Goal: Task Accomplishment & Management: Complete application form

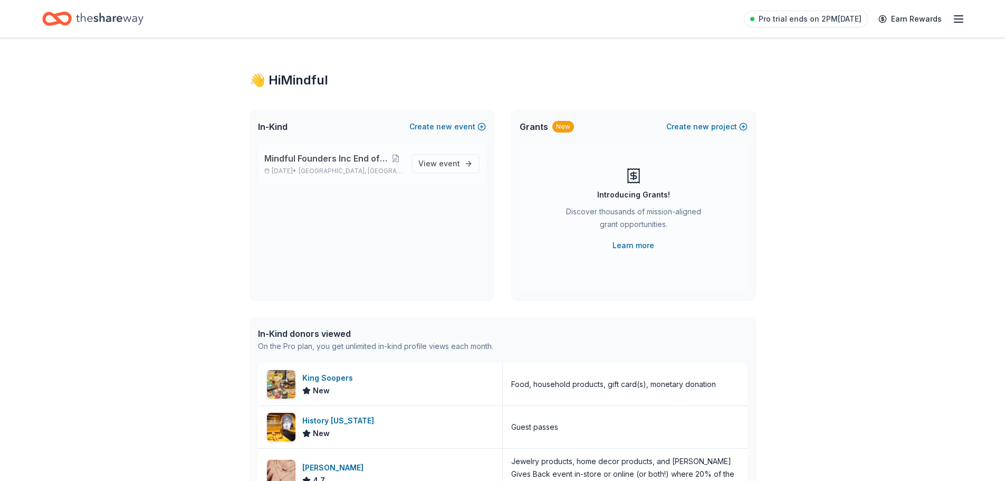
click at [312, 169] on p "[DATE] • [GEOGRAPHIC_DATA], [GEOGRAPHIC_DATA]" at bounding box center [333, 171] width 139 height 8
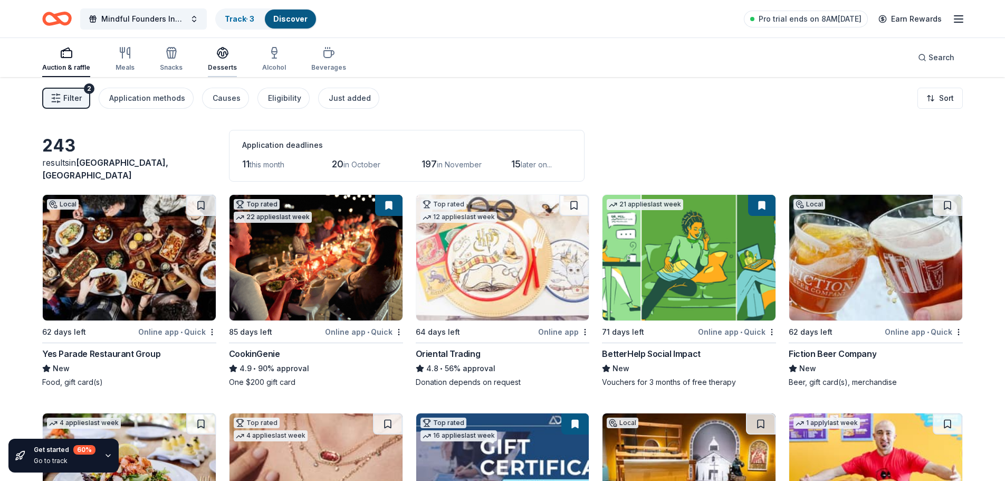
click at [222, 66] on div "Desserts" at bounding box center [222, 67] width 29 height 8
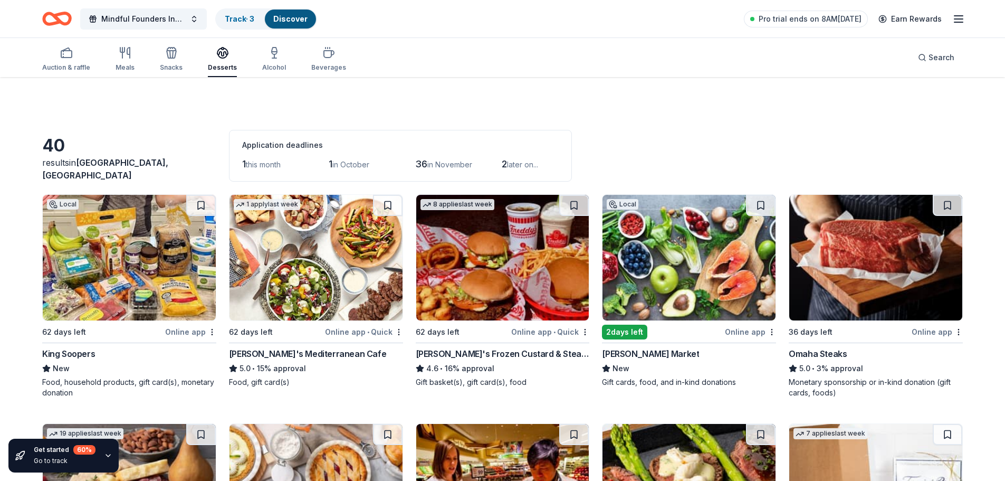
scroll to position [53, 0]
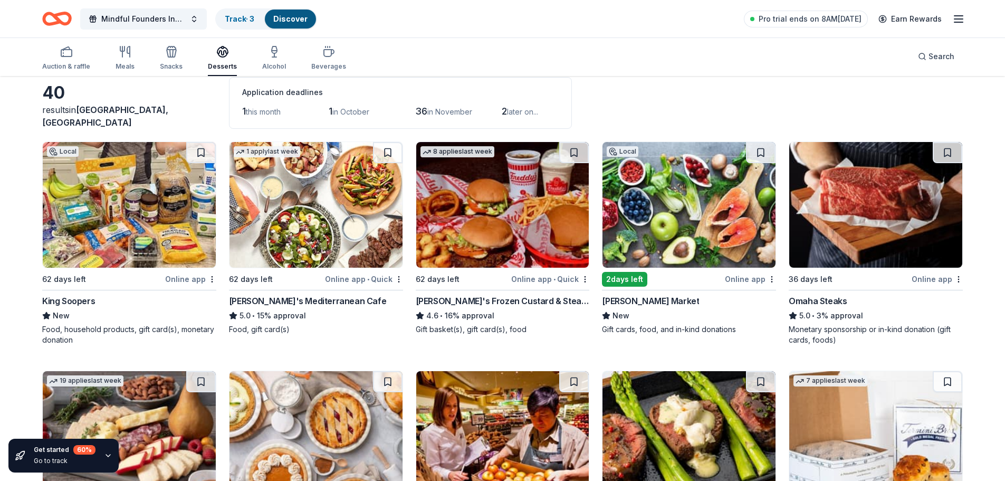
click at [543, 212] on img at bounding box center [502, 205] width 173 height 126
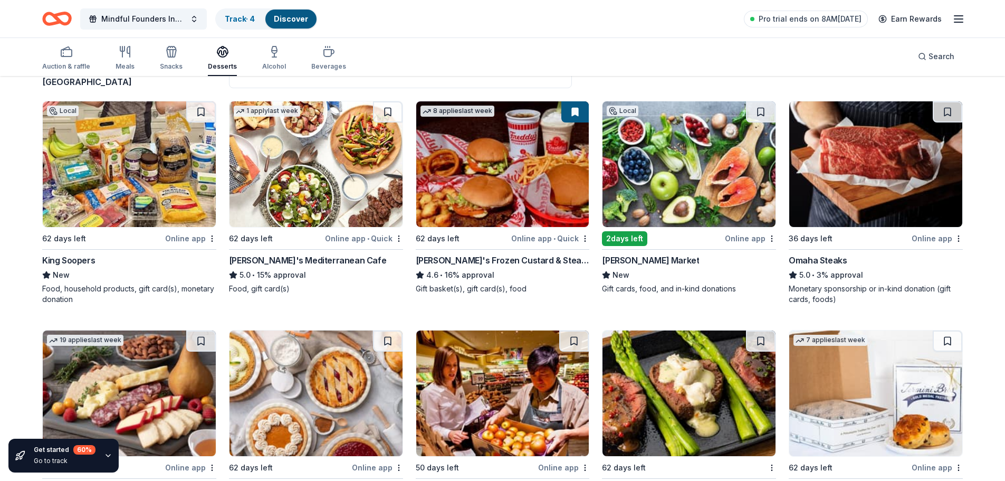
scroll to position [106, 0]
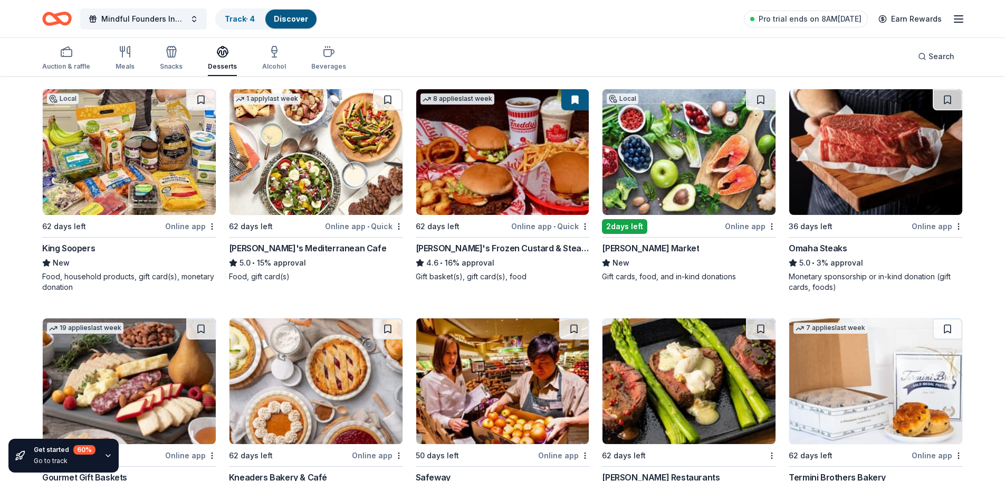
click at [912, 174] on img at bounding box center [876, 152] width 173 height 126
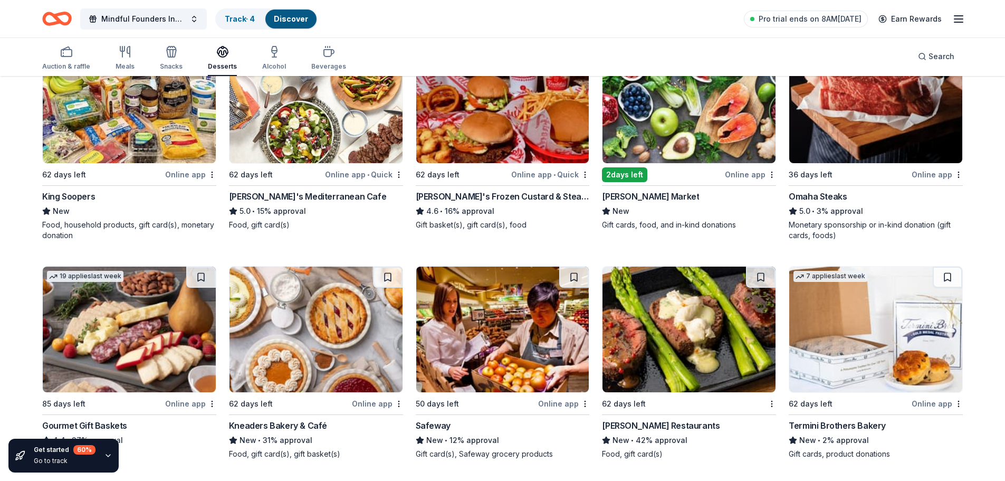
scroll to position [256, 0]
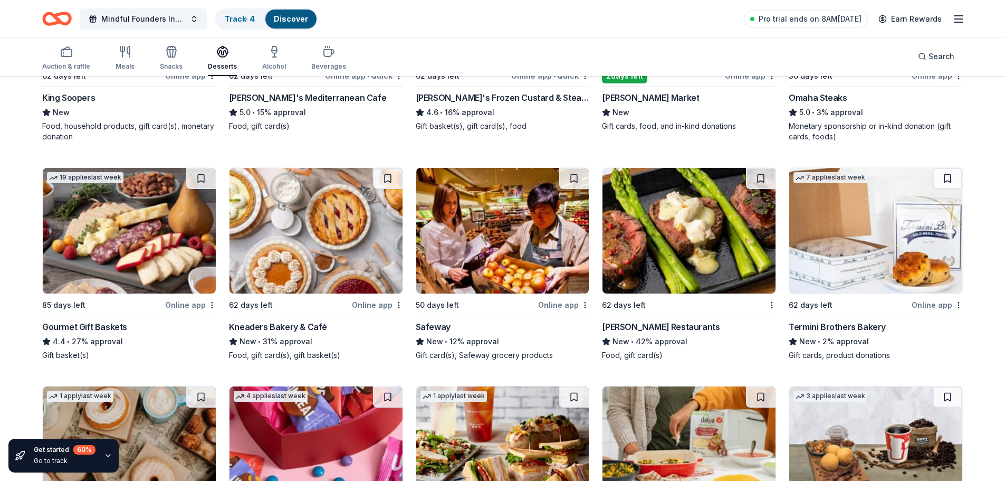
click at [561, 247] on img at bounding box center [502, 231] width 173 height 126
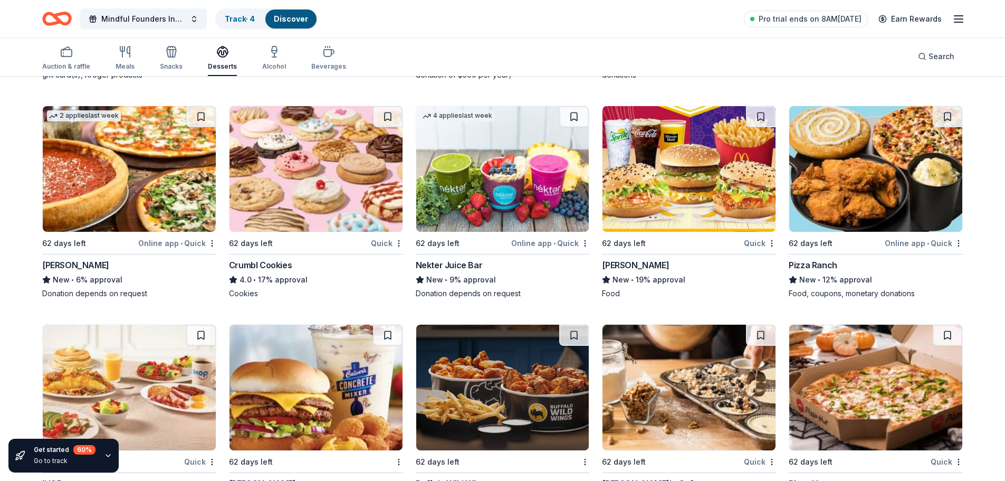
scroll to position [995, 0]
click at [328, 189] on img at bounding box center [316, 169] width 173 height 126
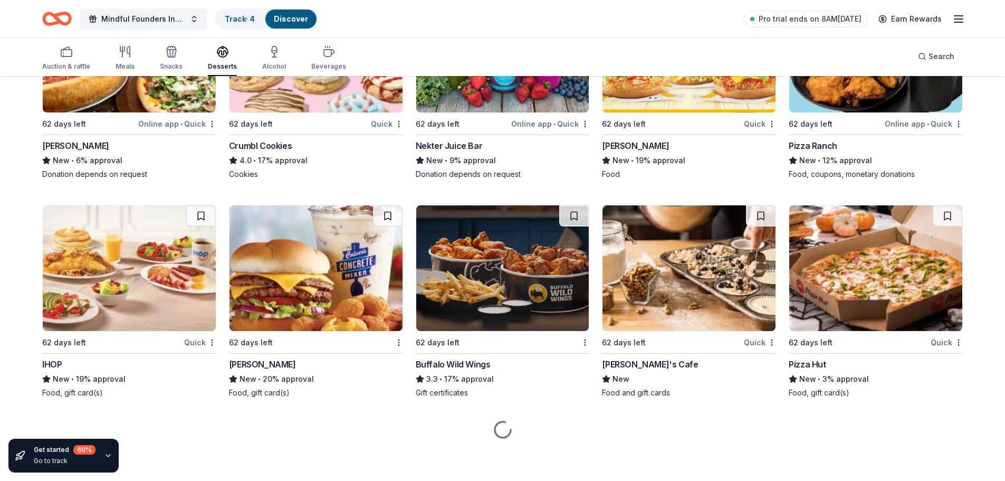
scroll to position [1115, 0]
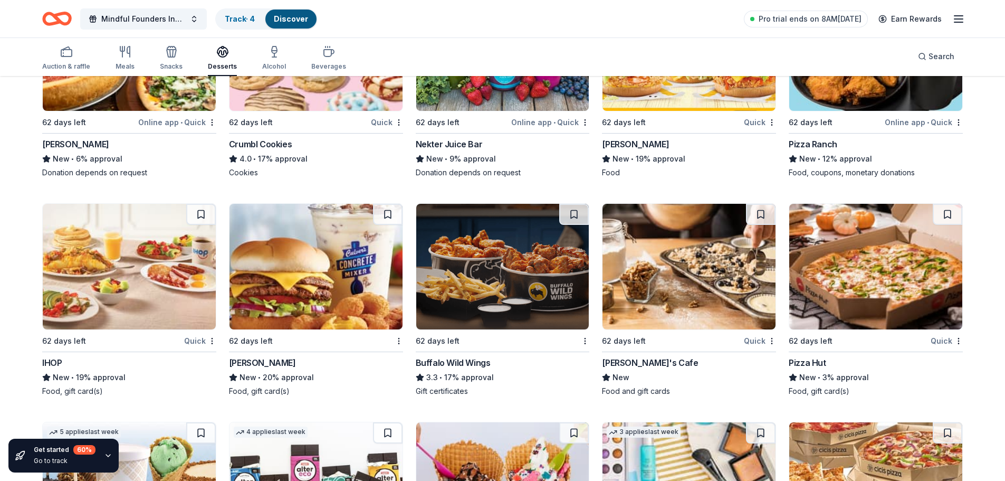
click at [503, 277] on img at bounding box center [502, 267] width 173 height 126
click at [150, 254] on img at bounding box center [129, 267] width 173 height 126
click at [468, 271] on img at bounding box center [502, 267] width 173 height 126
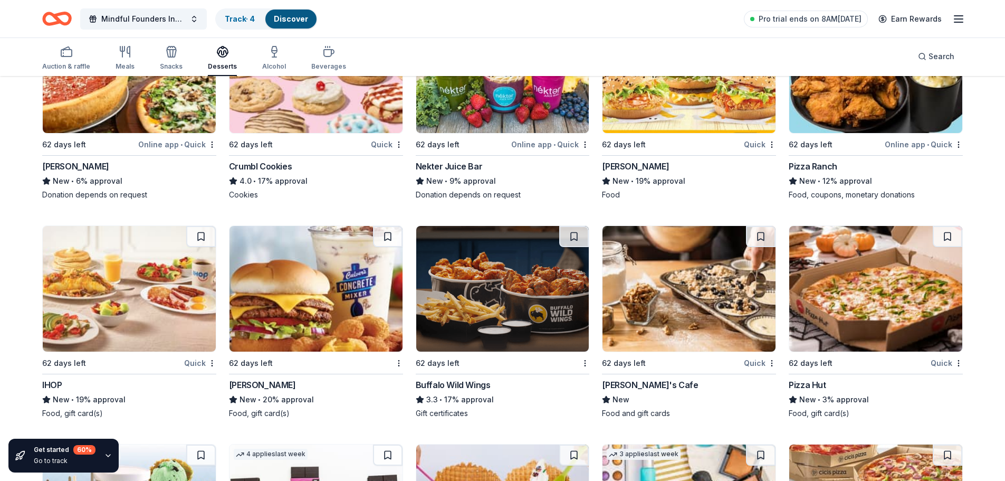
scroll to position [982, 0]
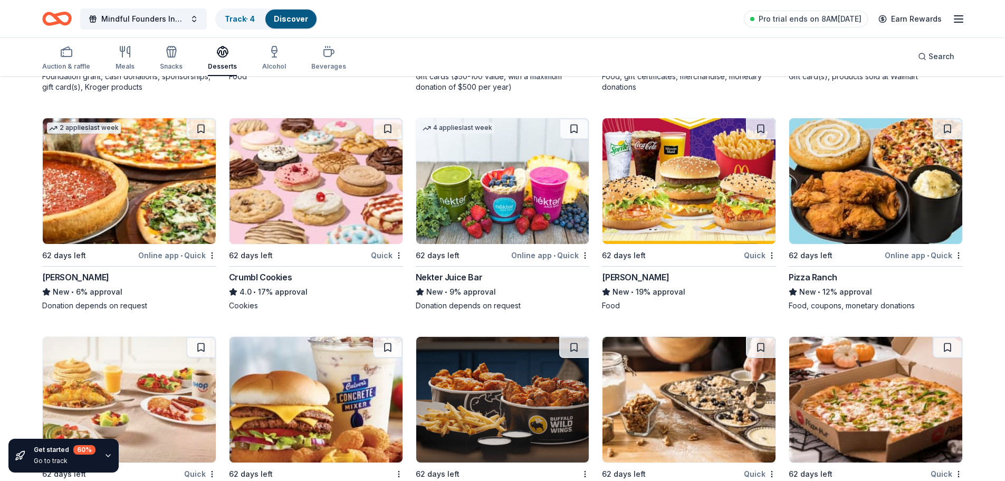
drag, startPoint x: 641, startPoint y: 399, endPoint x: 995, endPoint y: 248, distance: 385.0
click at [995, 248] on div "40 results in Denver, CO Application deadlines 1 this month 1 in October 36 in …" at bounding box center [502, 52] width 1005 height 1914
click at [675, 189] on img at bounding box center [689, 181] width 173 height 126
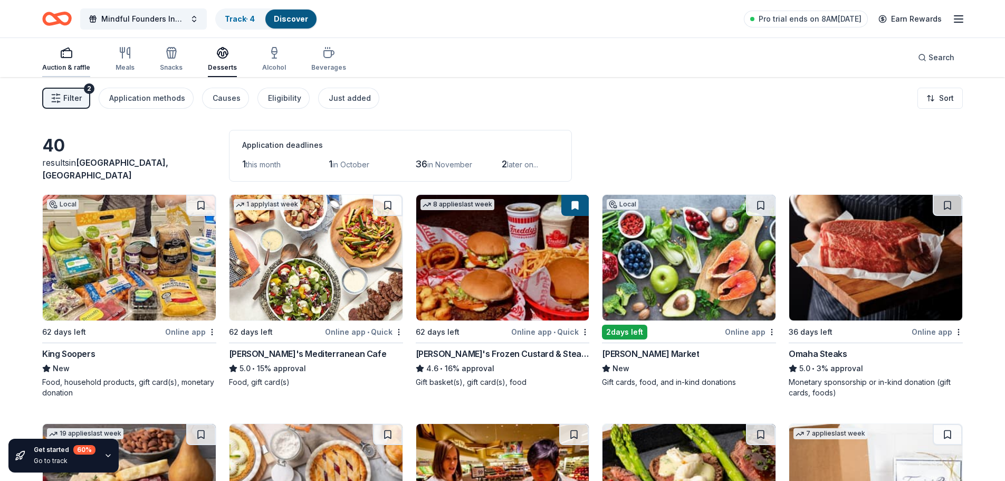
click at [72, 60] on div "Auction & raffle" at bounding box center [66, 58] width 48 height 25
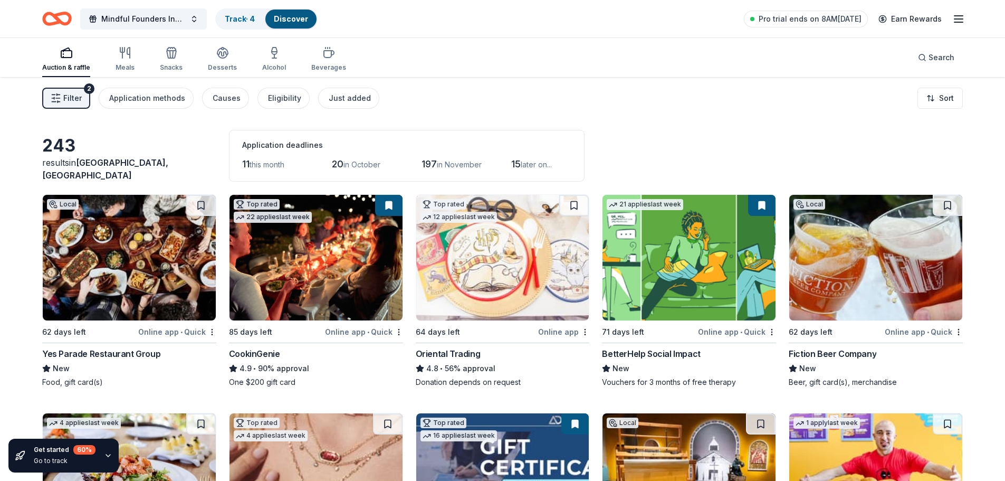
click at [480, 254] on img at bounding box center [502, 258] width 173 height 126
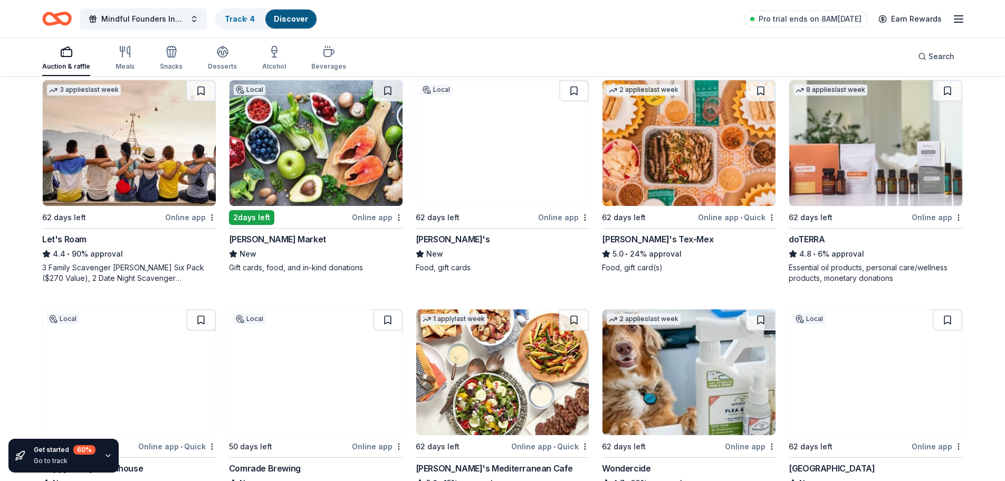
scroll to position [581, 0]
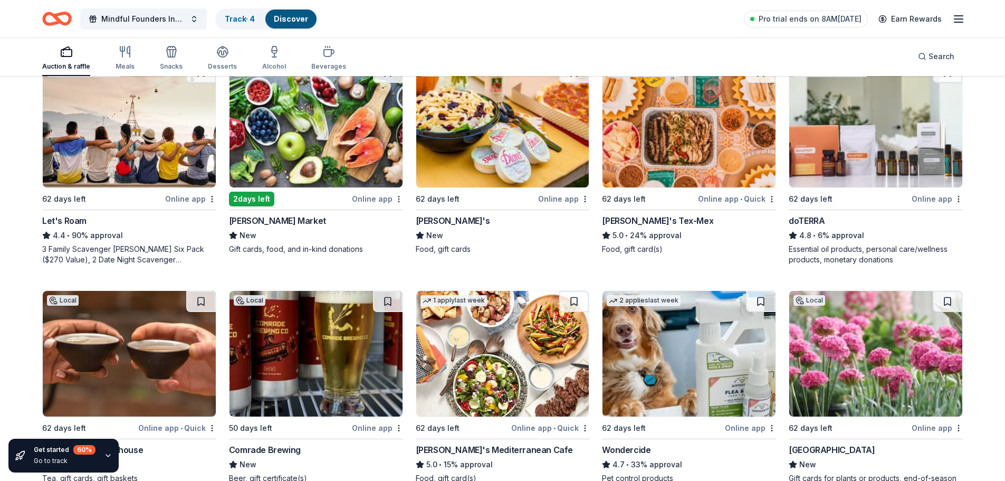
click at [925, 145] on img at bounding box center [876, 125] width 173 height 126
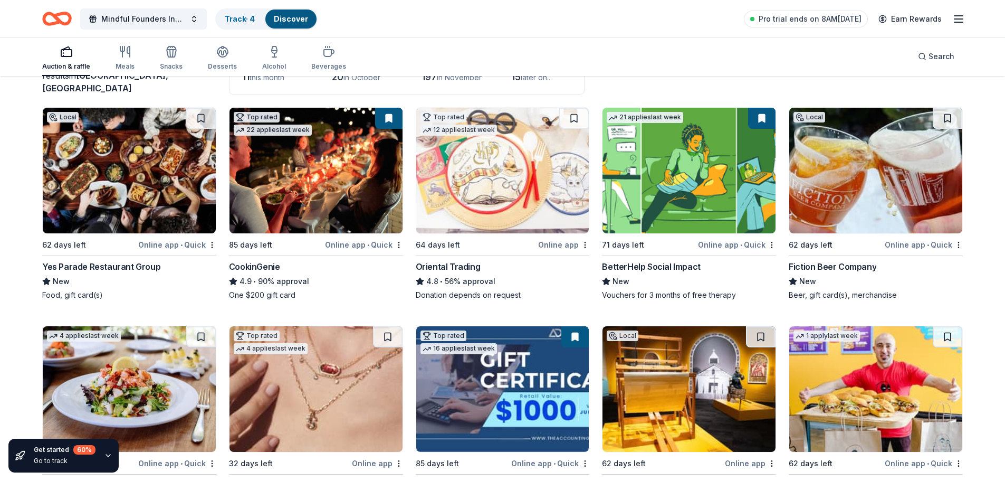
scroll to position [0, 0]
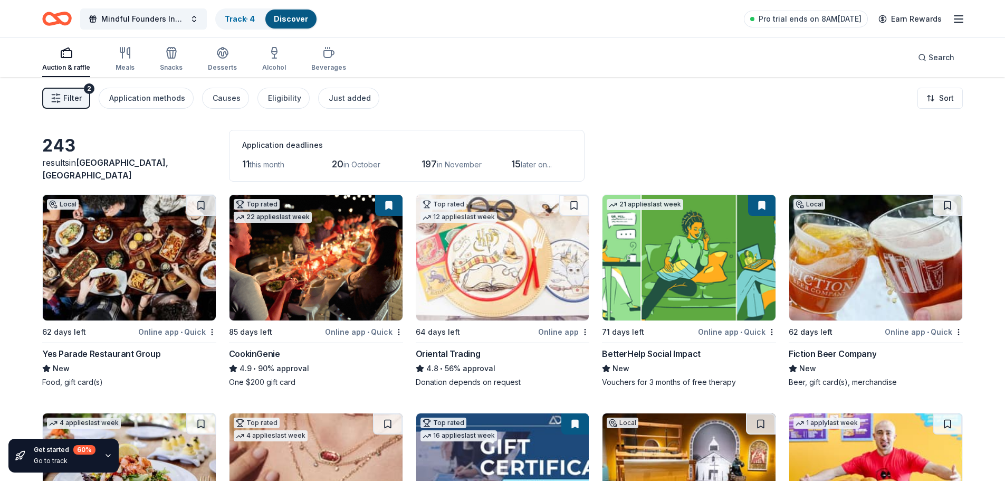
click at [149, 239] on img at bounding box center [129, 258] width 173 height 126
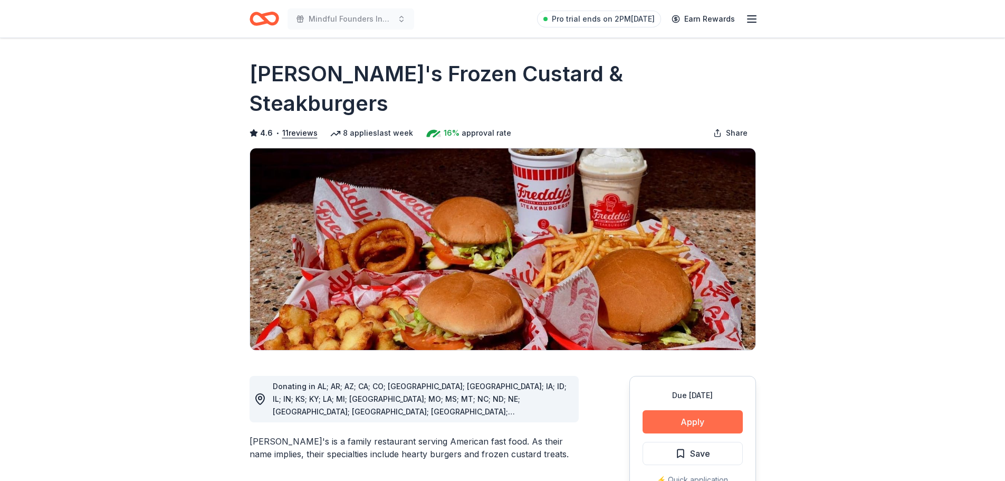
click at [698, 410] on button "Apply" at bounding box center [693, 421] width 100 height 23
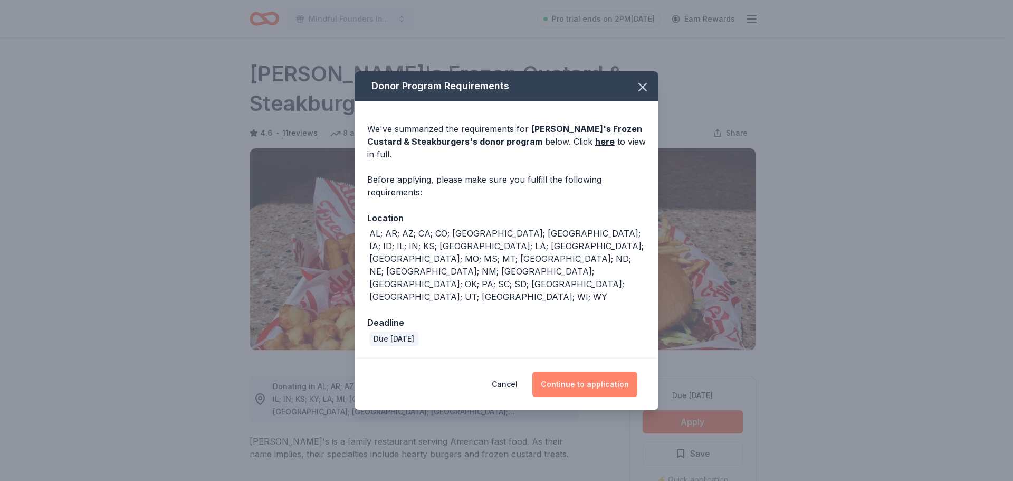
click at [632, 372] on button "Continue to application" at bounding box center [585, 384] width 105 height 25
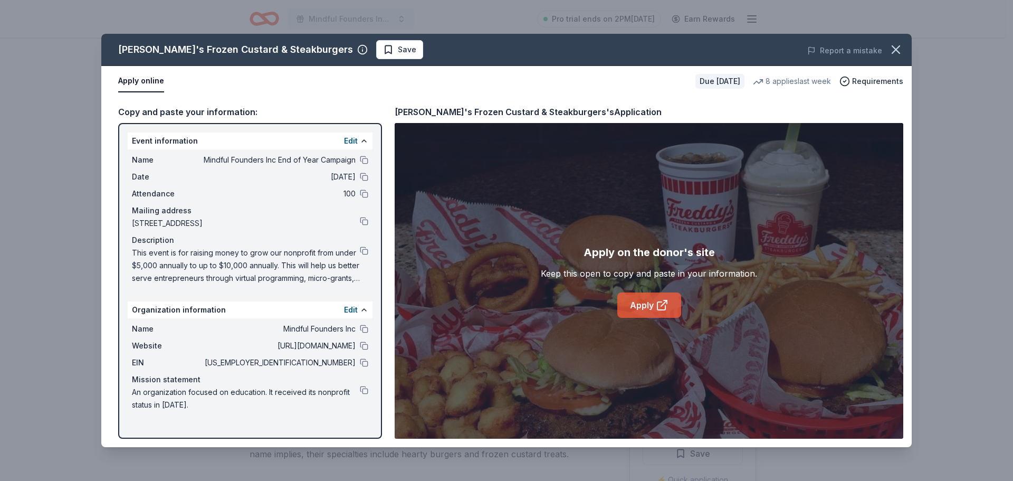
click at [658, 299] on icon at bounding box center [662, 305] width 13 height 13
click at [363, 252] on button at bounding box center [364, 250] width 8 height 8
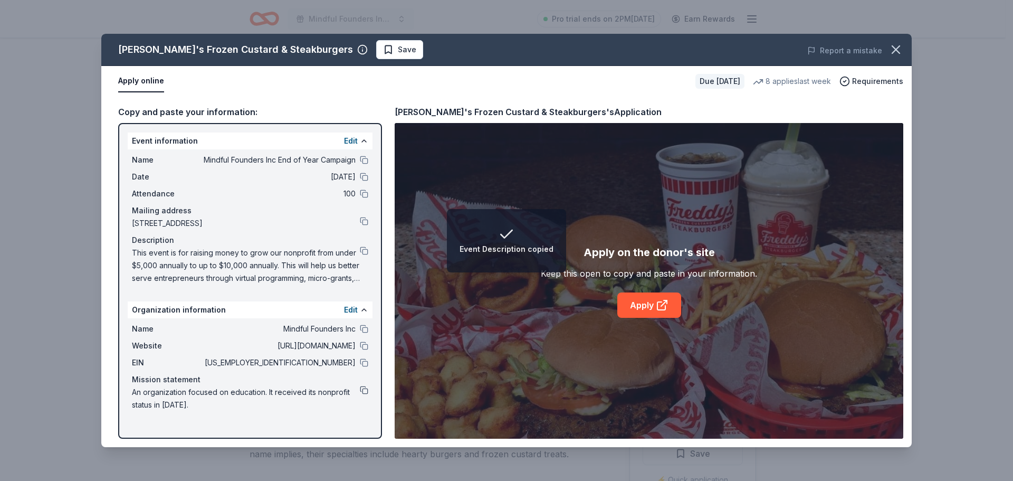
click at [363, 392] on button at bounding box center [364, 390] width 8 height 8
click at [902, 46] on icon "button" at bounding box center [896, 49] width 15 height 15
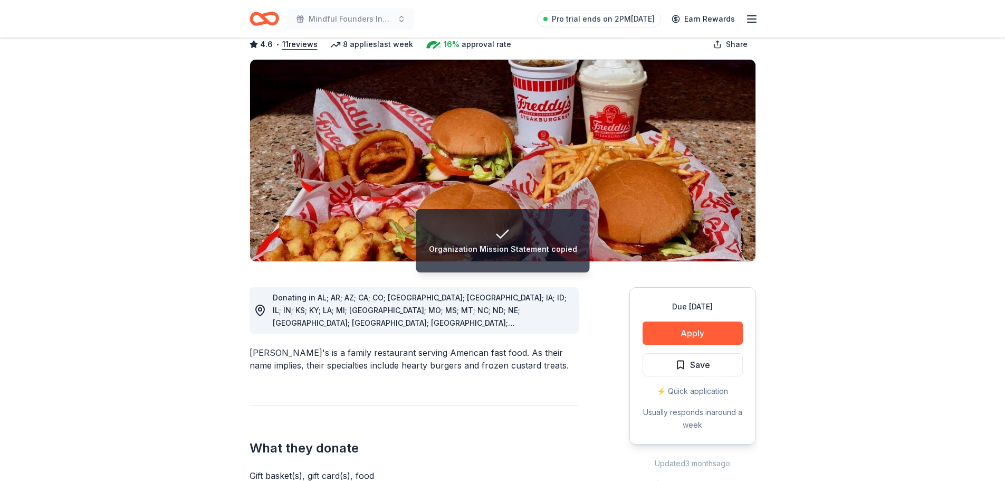
scroll to position [158, 0]
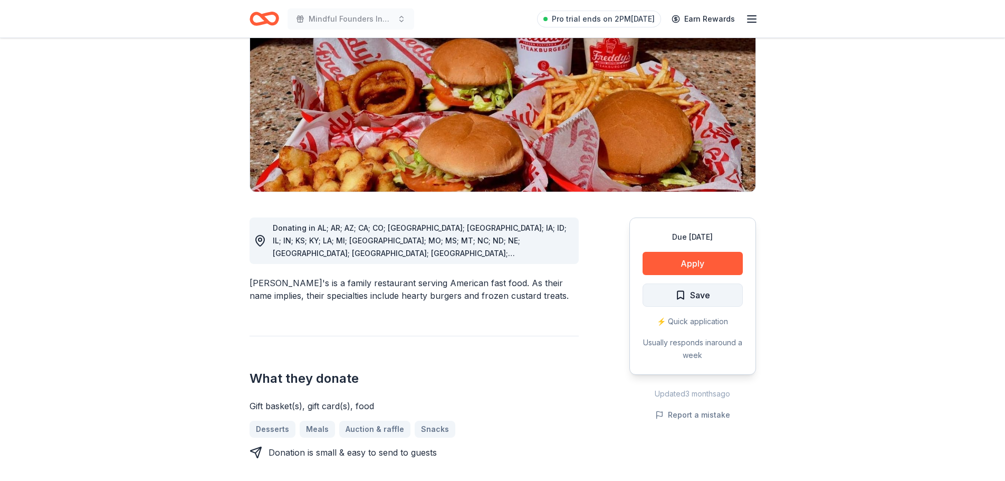
click at [687, 288] on span "Save" at bounding box center [693, 295] width 35 height 14
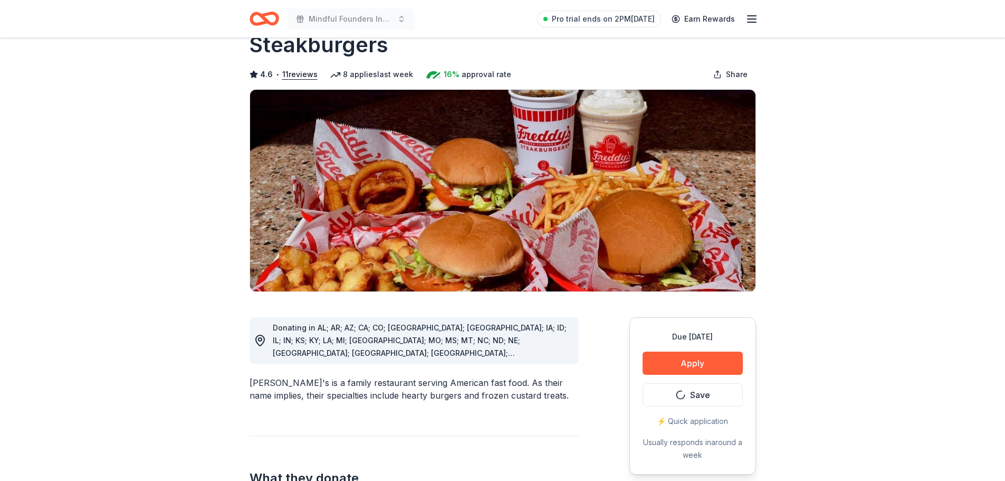
scroll to position [0, 0]
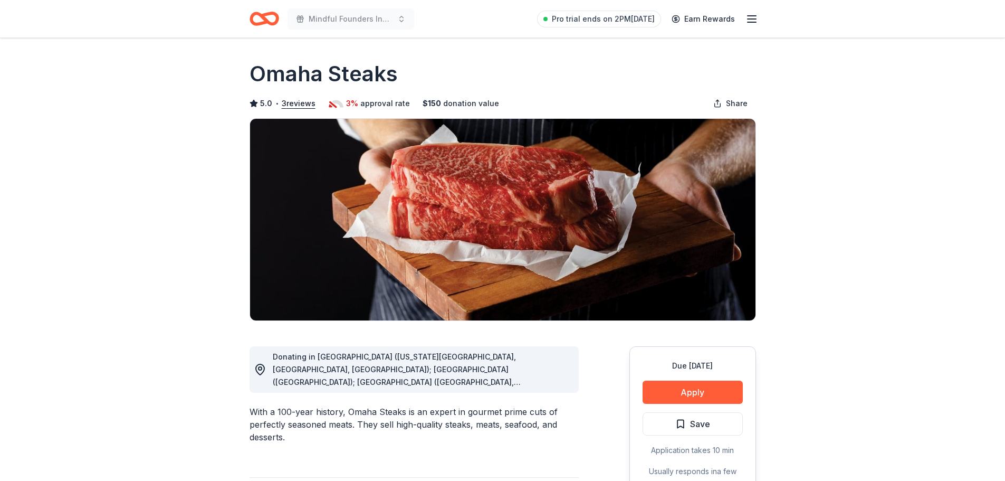
drag, startPoint x: 0, startPoint y: 0, endPoint x: 223, endPoint y: 173, distance: 281.8
click at [682, 395] on button "Apply" at bounding box center [693, 392] width 100 height 23
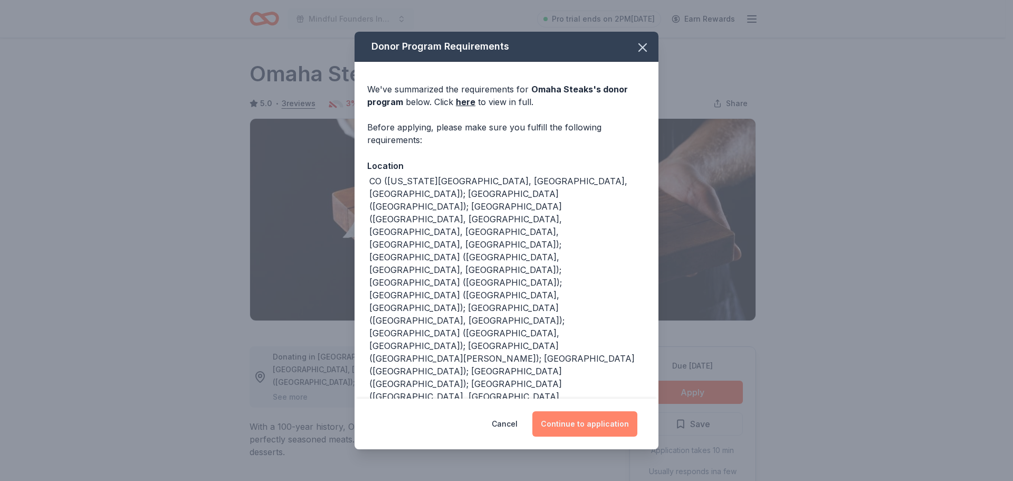
click at [576, 423] on button "Continue to application" at bounding box center [585, 423] width 105 height 25
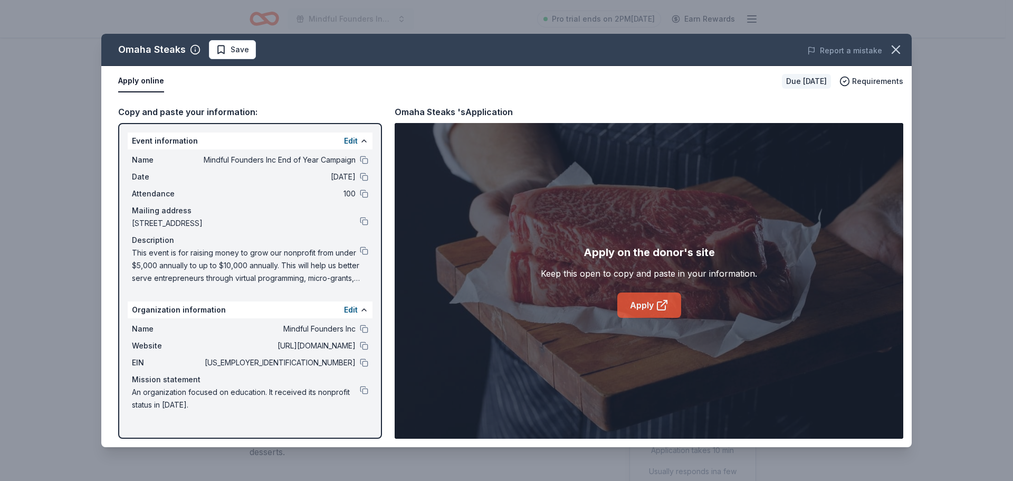
click at [659, 297] on link "Apply" at bounding box center [650, 304] width 64 height 25
click at [894, 46] on icon "button" at bounding box center [896, 49] width 15 height 15
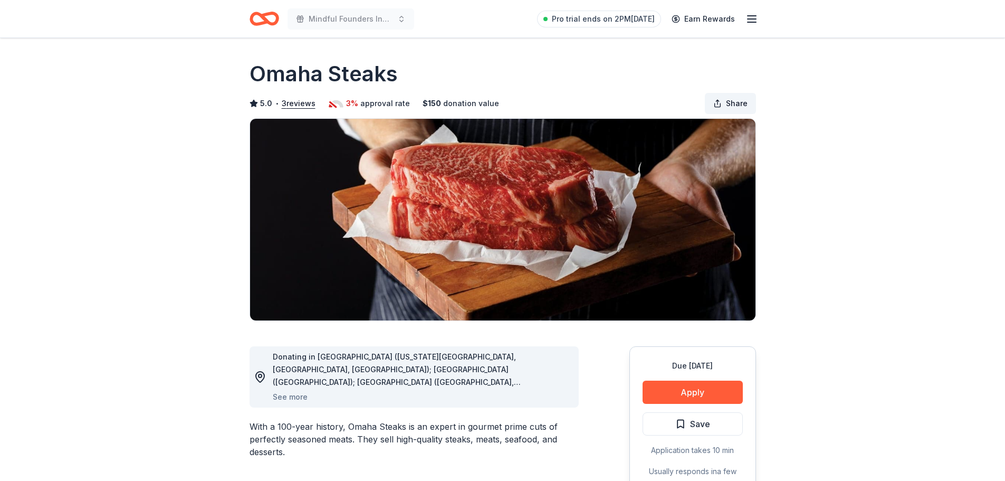
click at [746, 105] on span "Share" at bounding box center [737, 103] width 22 height 13
click at [710, 393] on button "Apply" at bounding box center [693, 392] width 100 height 23
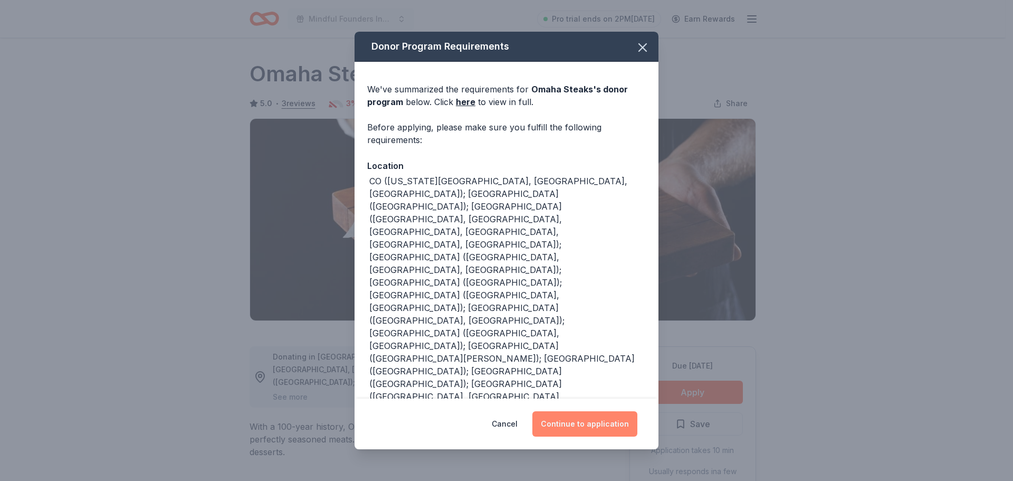
click at [570, 423] on button "Continue to application" at bounding box center [585, 423] width 105 height 25
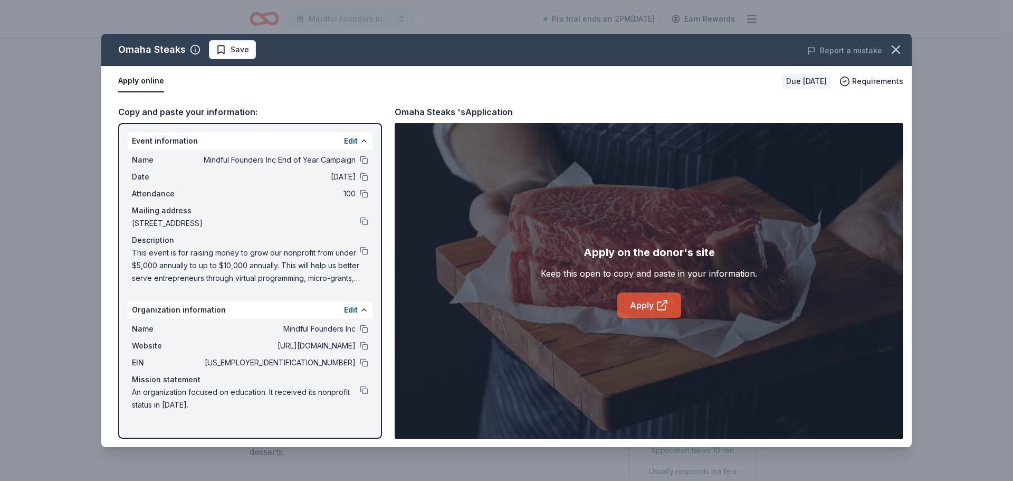
click at [654, 307] on link "Apply" at bounding box center [650, 304] width 64 height 25
click at [891, 47] on icon "button" at bounding box center [896, 49] width 15 height 15
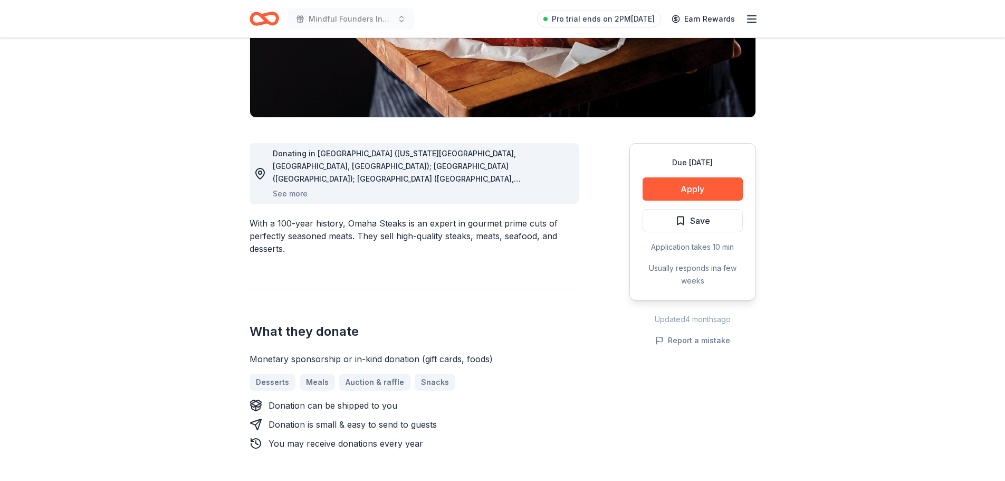
scroll to position [211, 0]
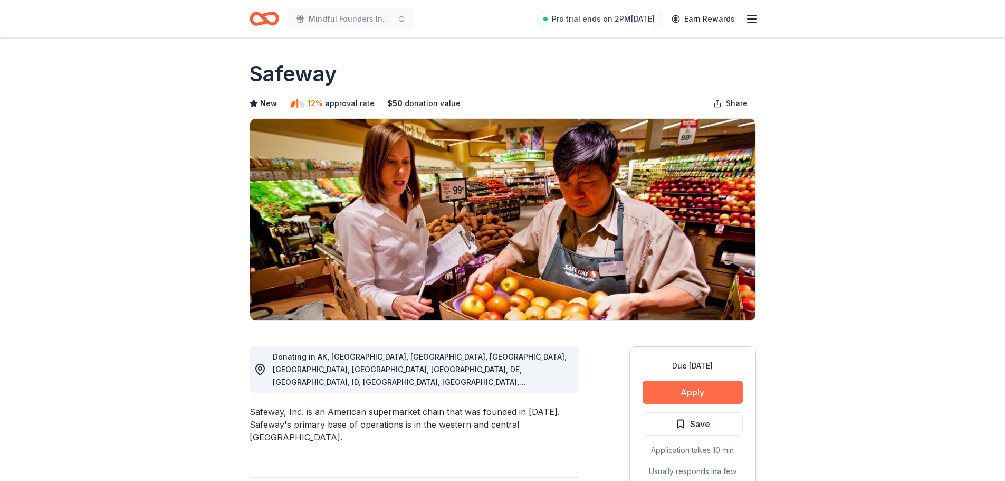
click at [707, 395] on button "Apply" at bounding box center [693, 392] width 100 height 23
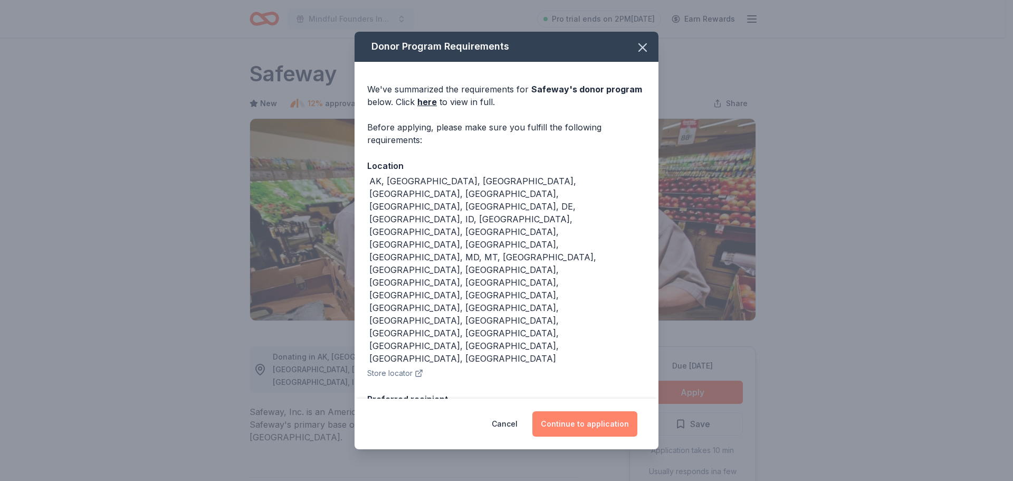
click at [578, 428] on button "Continue to application" at bounding box center [585, 423] width 105 height 25
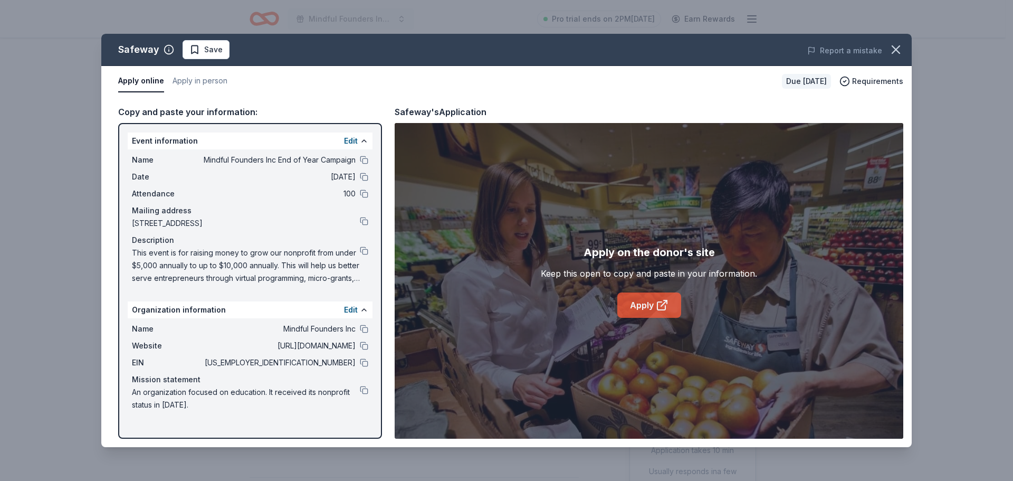
click at [655, 306] on link "Apply" at bounding box center [650, 304] width 64 height 25
click at [895, 48] on icon "button" at bounding box center [896, 49] width 7 height 7
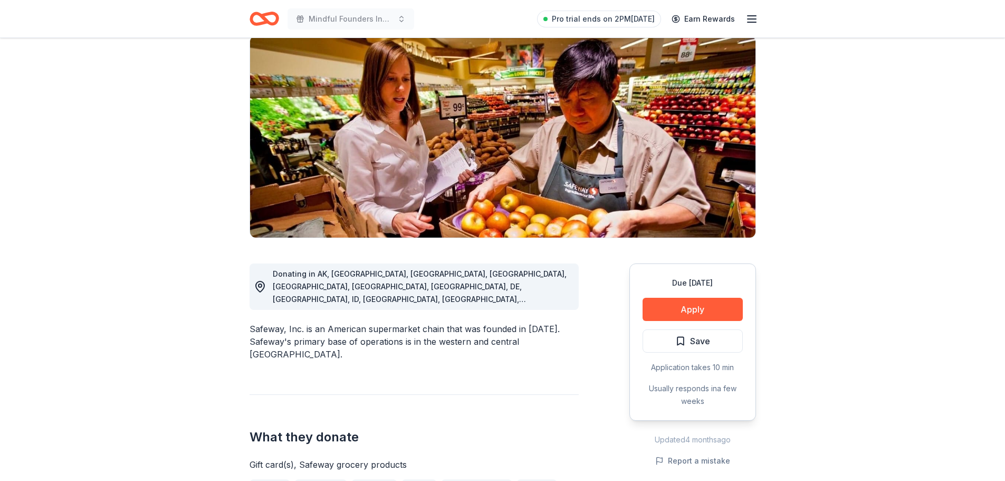
scroll to position [158, 0]
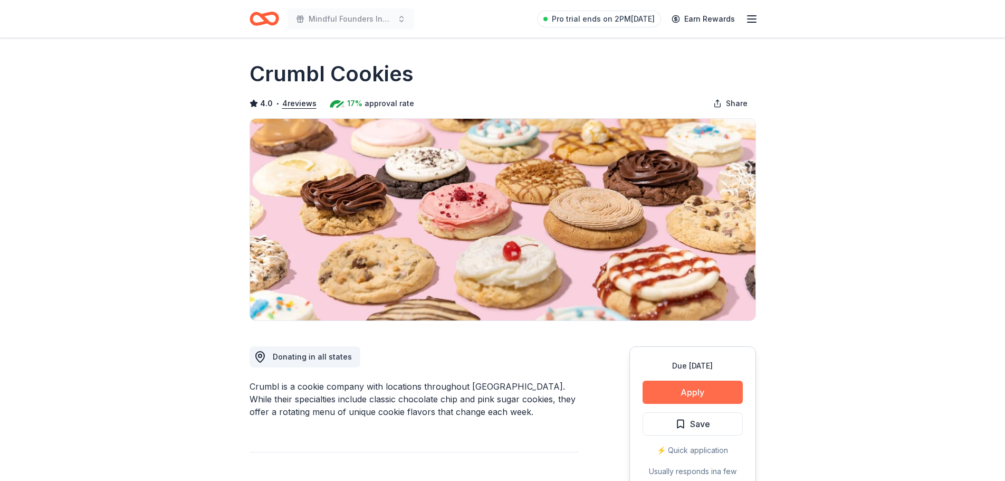
click at [720, 382] on button "Apply" at bounding box center [693, 392] width 100 height 23
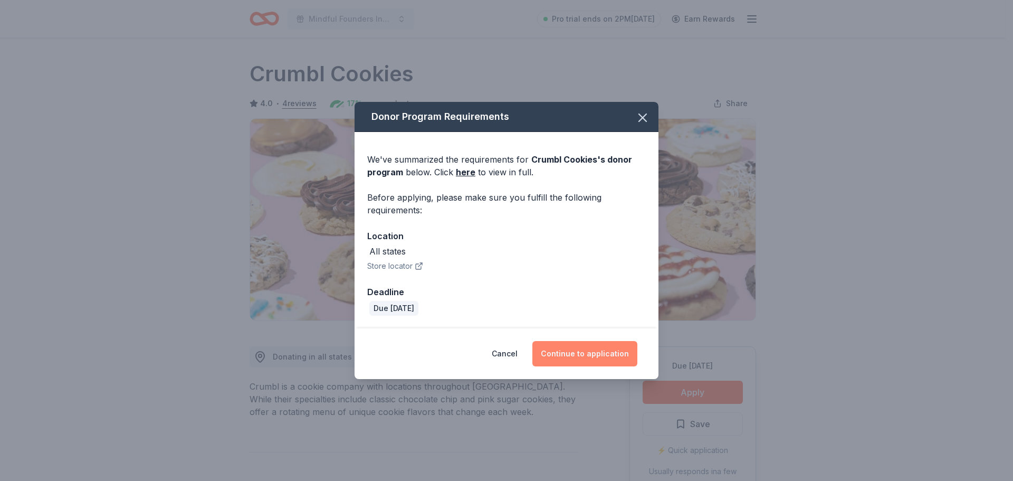
click at [621, 350] on button "Continue to application" at bounding box center [585, 353] width 105 height 25
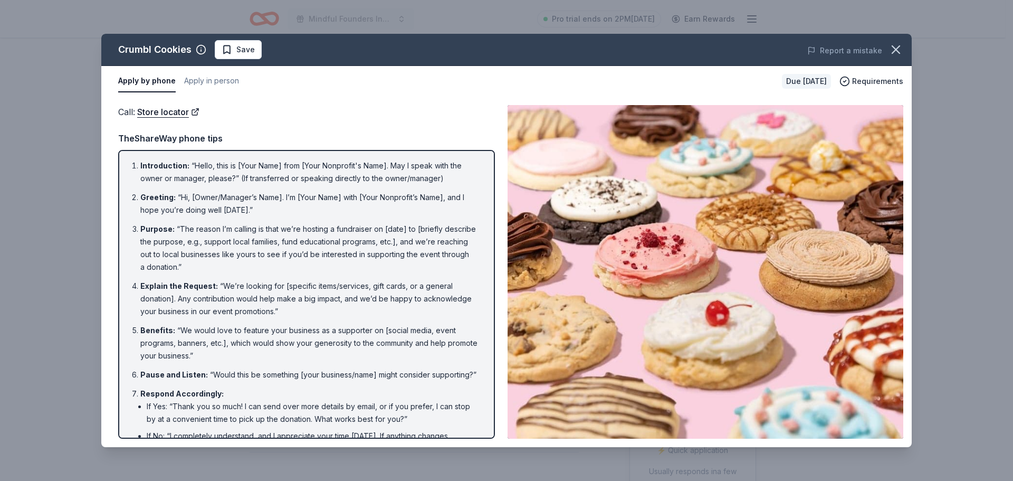
drag, startPoint x: 188, startPoint y: 235, endPoint x: 352, endPoint y: 261, distance: 165.0
click at [352, 261] on li "Purpose : “The reason I’m calling is that we’re hosting a fundraiser on [date] …" at bounding box center [309, 248] width 339 height 51
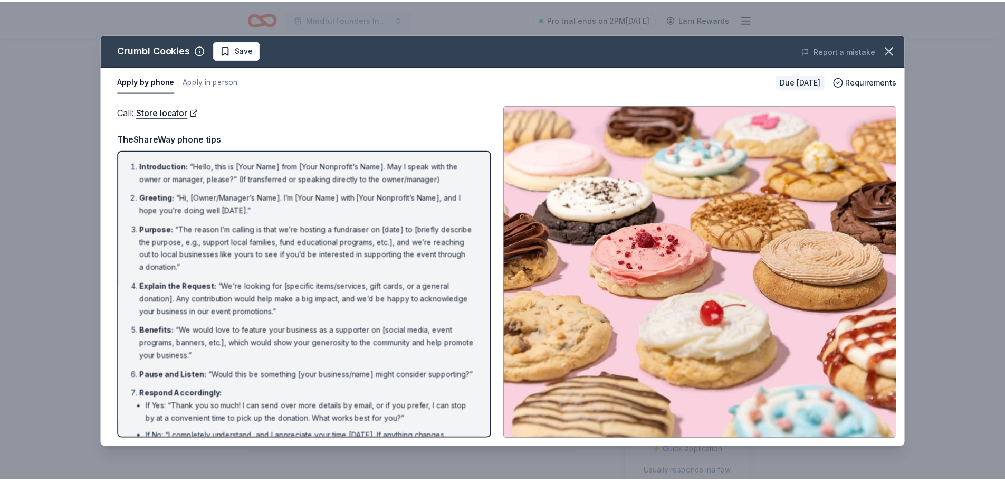
scroll to position [53, 0]
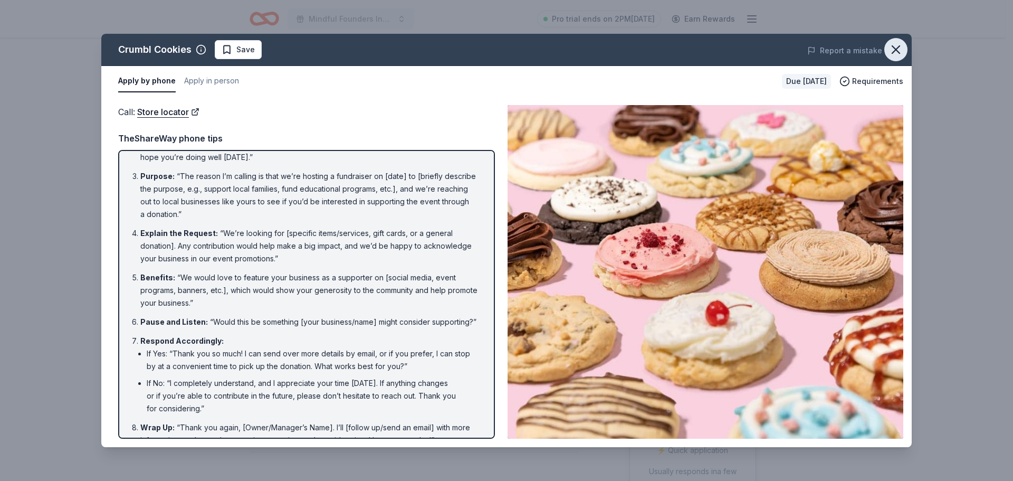
click at [897, 50] on icon "button" at bounding box center [896, 49] width 7 height 7
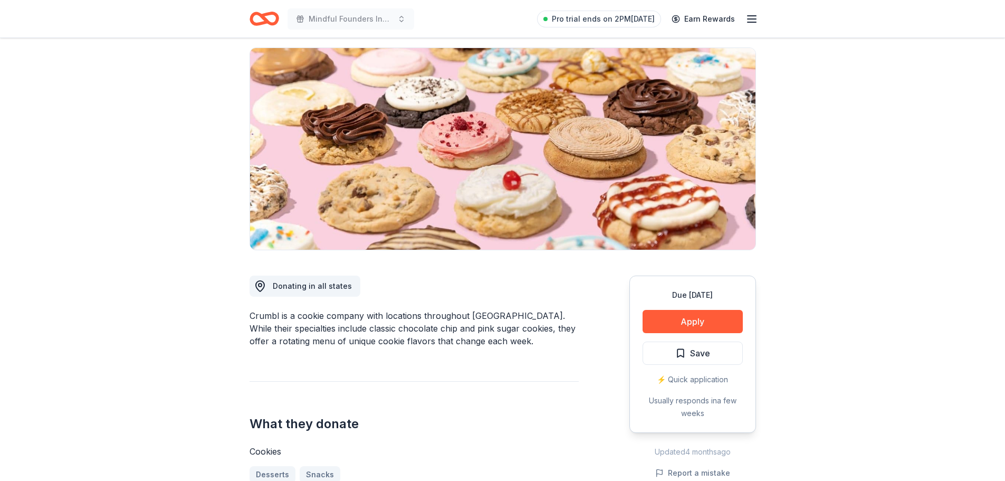
scroll to position [158, 0]
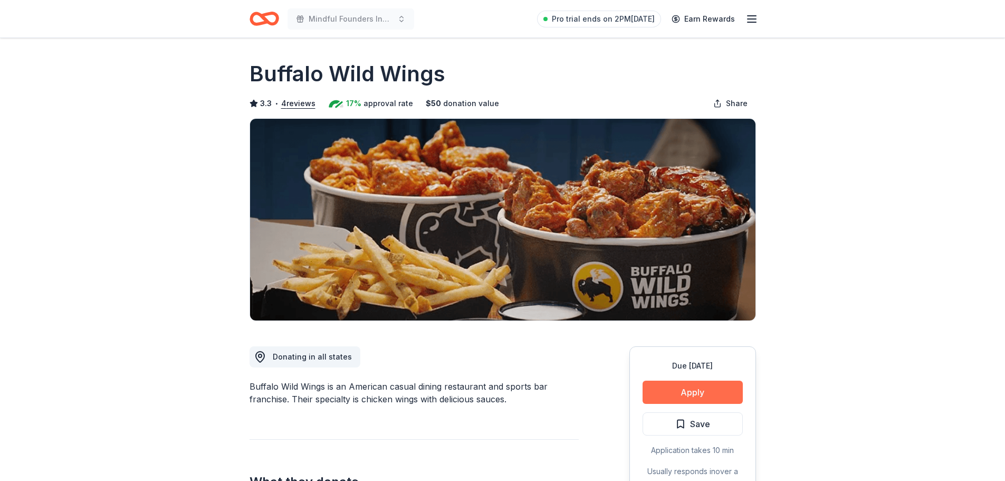
click at [725, 393] on button "Apply" at bounding box center [693, 392] width 100 height 23
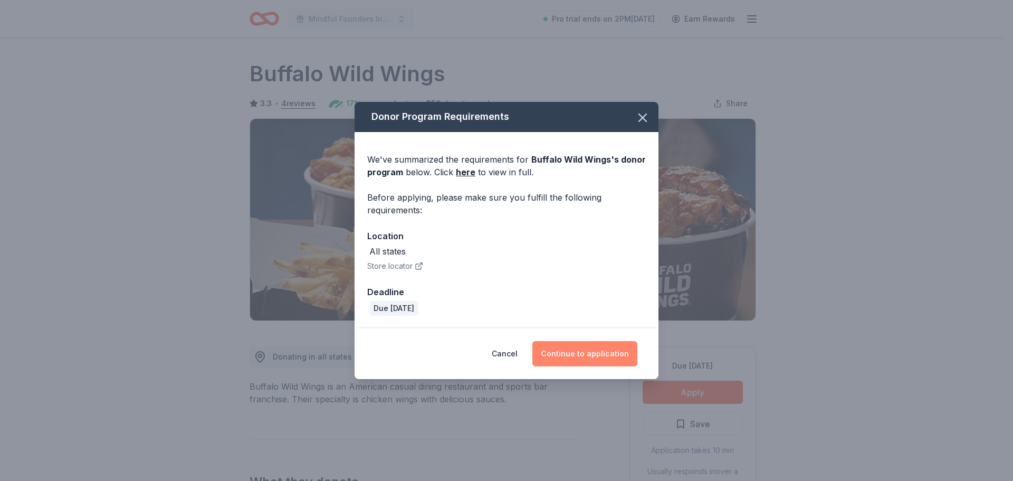
click at [579, 360] on button "Continue to application" at bounding box center [585, 353] width 105 height 25
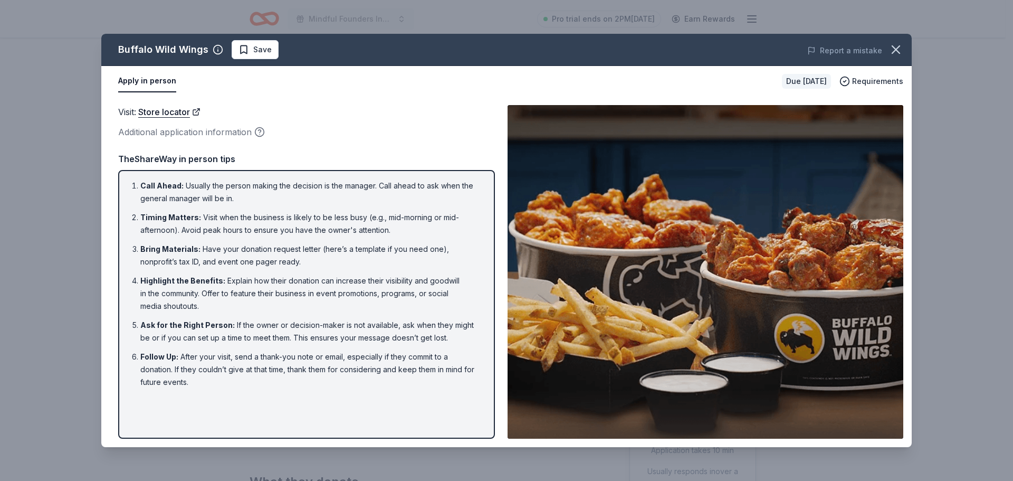
drag, startPoint x: 188, startPoint y: 363, endPoint x: 358, endPoint y: 392, distance: 172.0
click at [358, 392] on div "Call Ahead : Usually the person making the decision is the manager. Call ahead …" at bounding box center [306, 304] width 377 height 269
drag, startPoint x: 142, startPoint y: 317, endPoint x: 462, endPoint y: 337, distance: 320.4
click at [462, 337] on ol "Call Ahead : Usually the person making the decision is the manager. Call ahead …" at bounding box center [307, 283] width 358 height 209
click at [899, 47] on icon "button" at bounding box center [896, 49] width 7 height 7
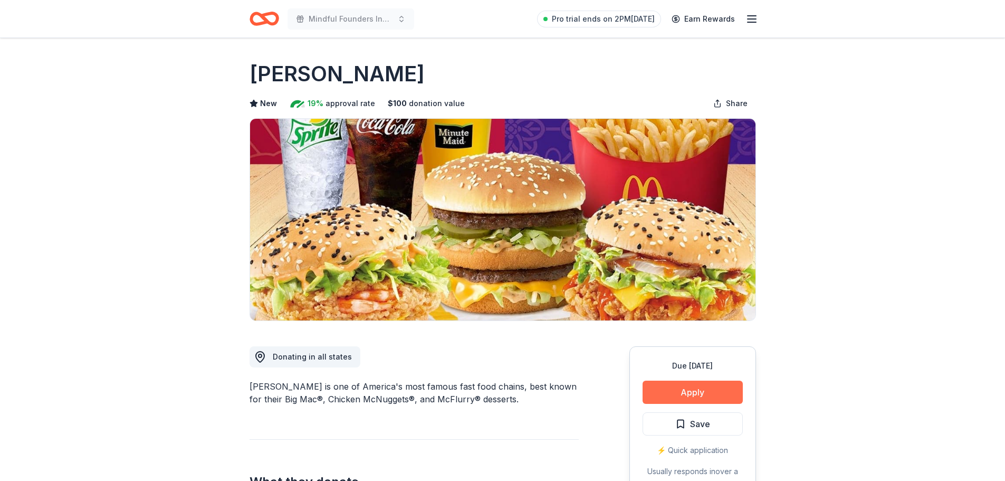
click at [698, 385] on button "Apply" at bounding box center [693, 392] width 100 height 23
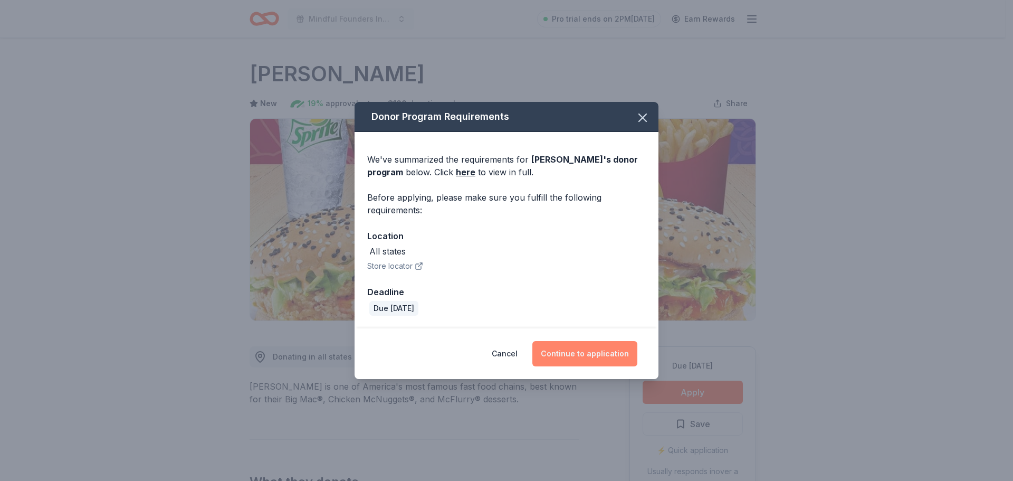
click at [573, 344] on button "Continue to application" at bounding box center [585, 353] width 105 height 25
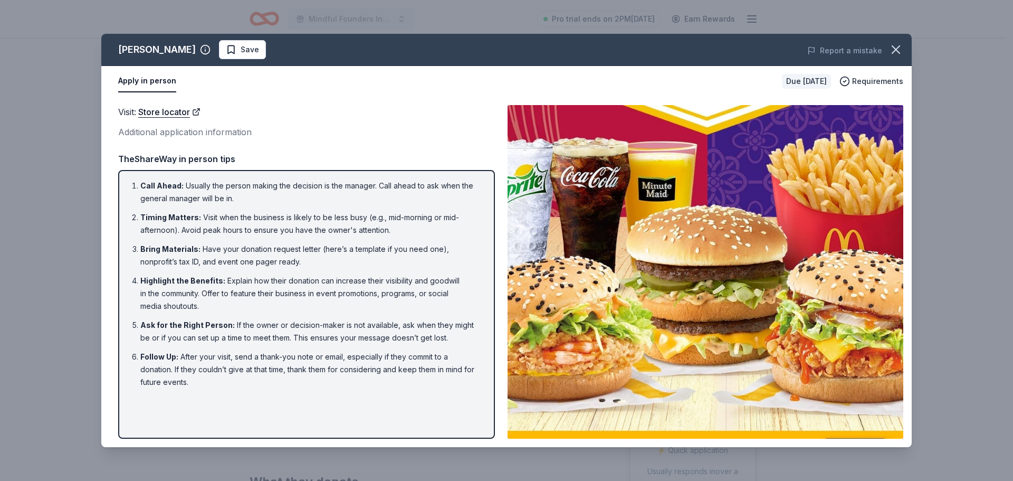
drag, startPoint x: 203, startPoint y: 165, endPoint x: 541, endPoint y: 256, distance: 350.3
click at [540, 250] on div "Visit : Store locator Additional application information Visit : Store locator …" at bounding box center [506, 272] width 811 height 350
click at [169, 117] on link "Store locator" at bounding box center [169, 112] width 62 height 14
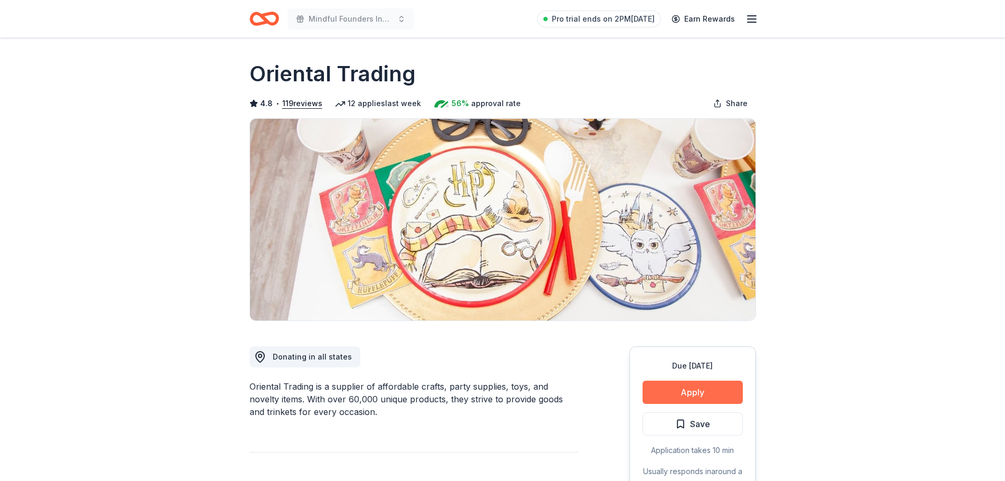
click at [711, 396] on button "Apply" at bounding box center [693, 392] width 100 height 23
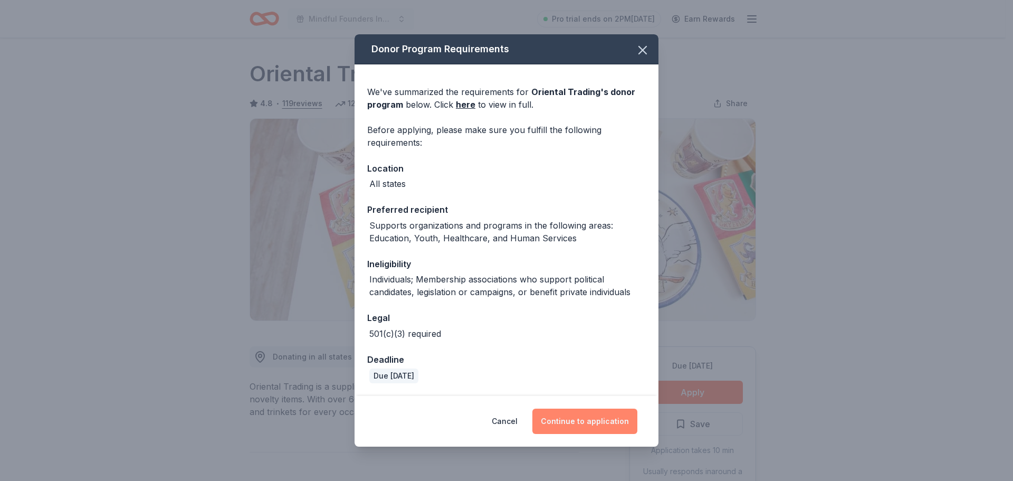
click at [573, 417] on button "Continue to application" at bounding box center [585, 421] width 105 height 25
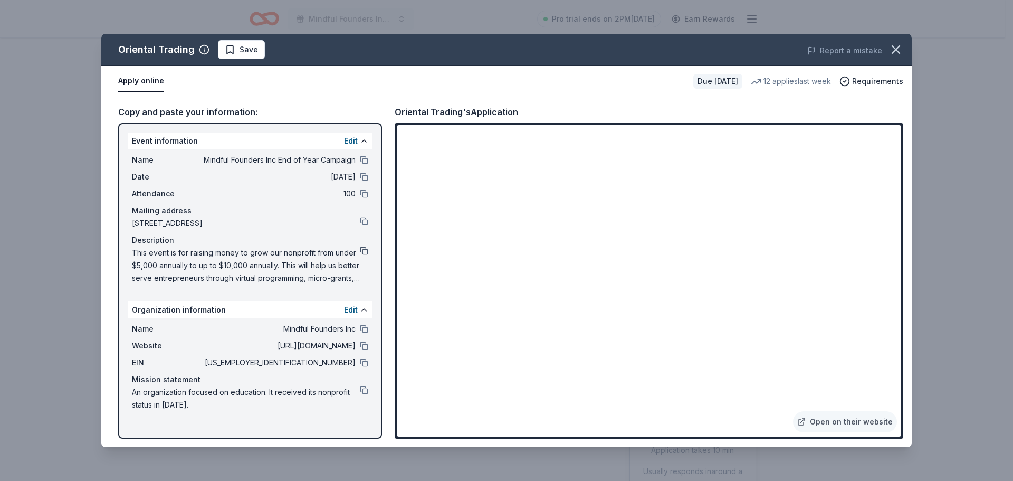
click at [365, 249] on button at bounding box center [364, 250] width 8 height 8
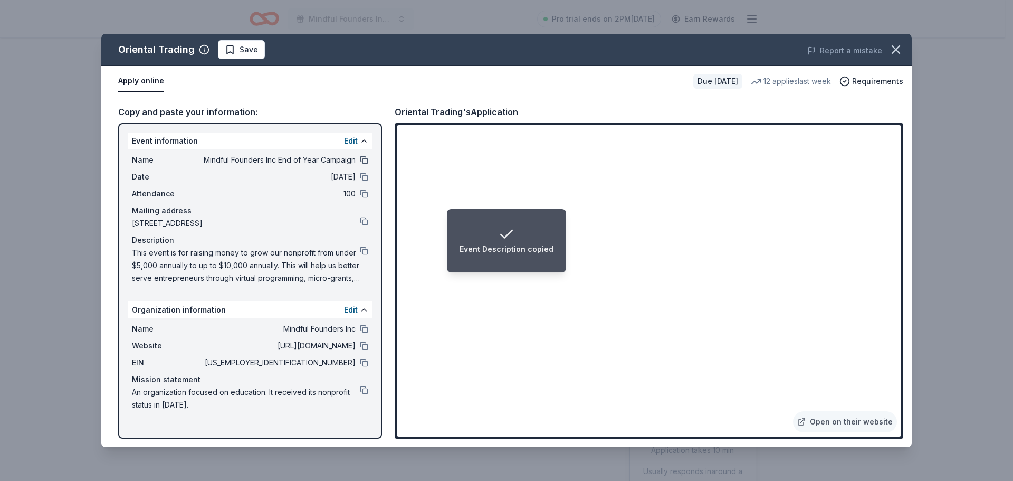
click at [362, 159] on button at bounding box center [364, 160] width 8 height 8
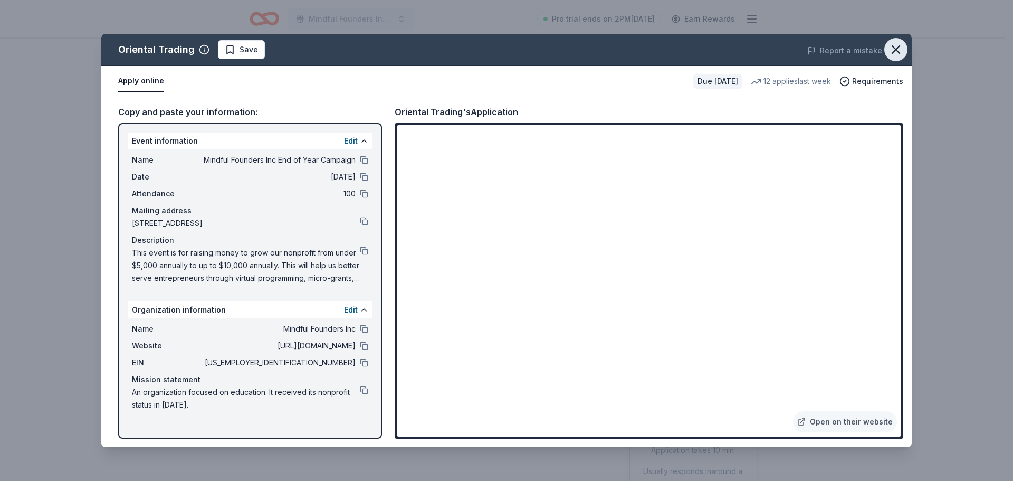
click at [902, 49] on icon "button" at bounding box center [896, 49] width 15 height 15
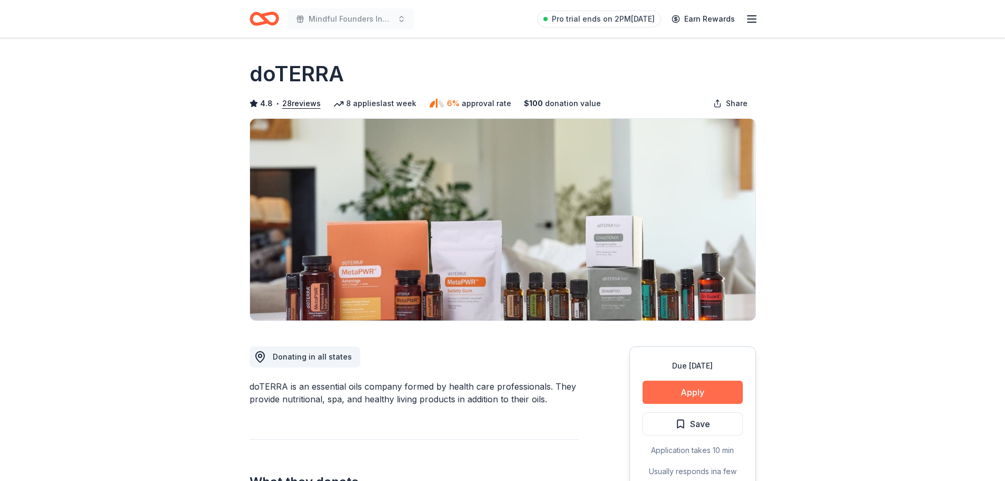
click at [713, 392] on button "Apply" at bounding box center [693, 392] width 100 height 23
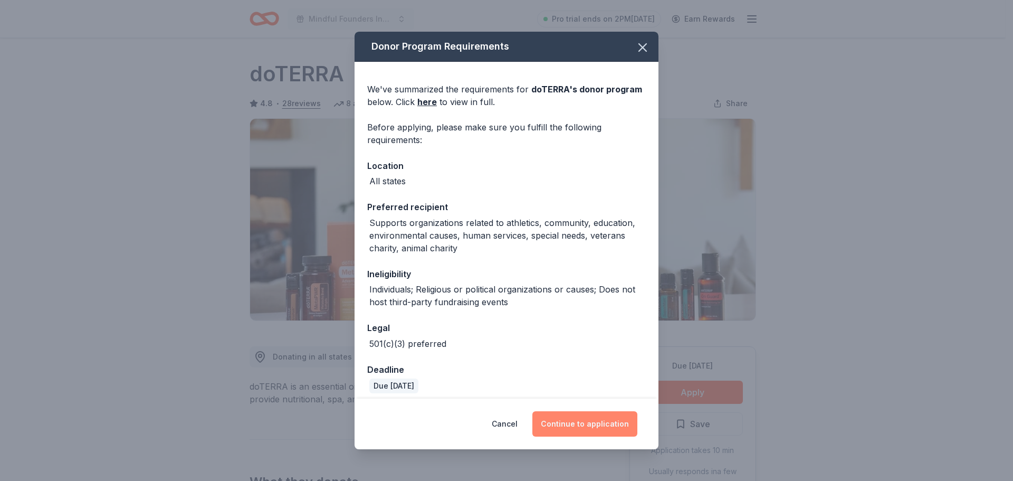
click at [601, 420] on button "Continue to application" at bounding box center [585, 423] width 105 height 25
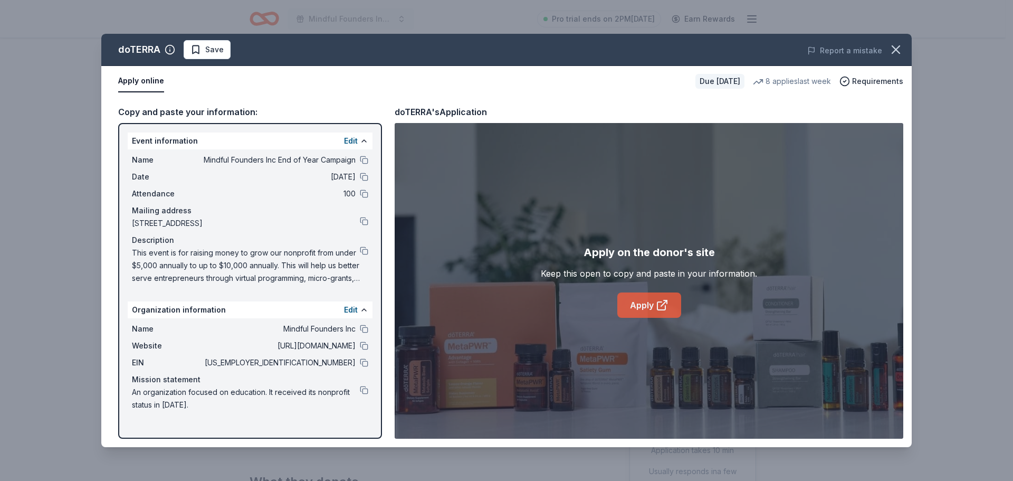
click at [658, 295] on link "Apply" at bounding box center [650, 304] width 64 height 25
click at [366, 248] on button at bounding box center [364, 250] width 8 height 8
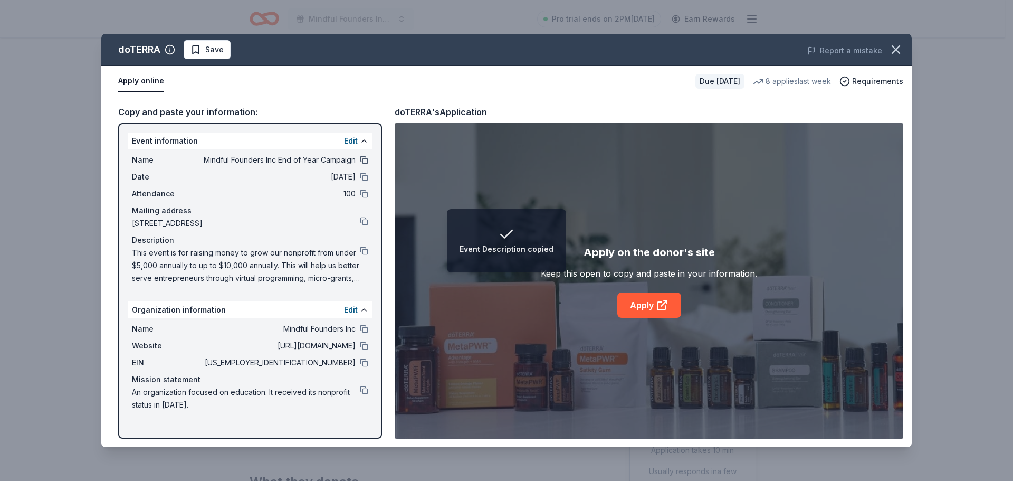
click at [365, 162] on button at bounding box center [364, 160] width 8 height 8
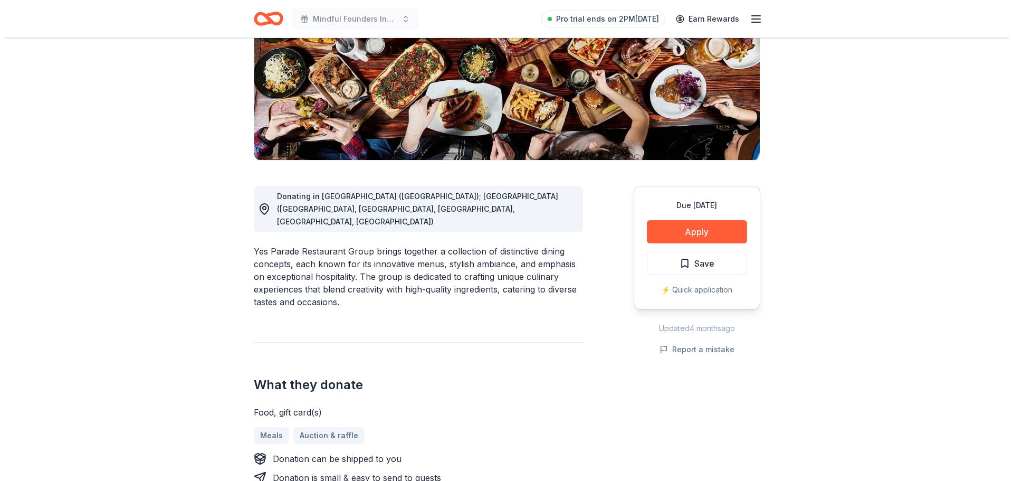
scroll to position [264, 0]
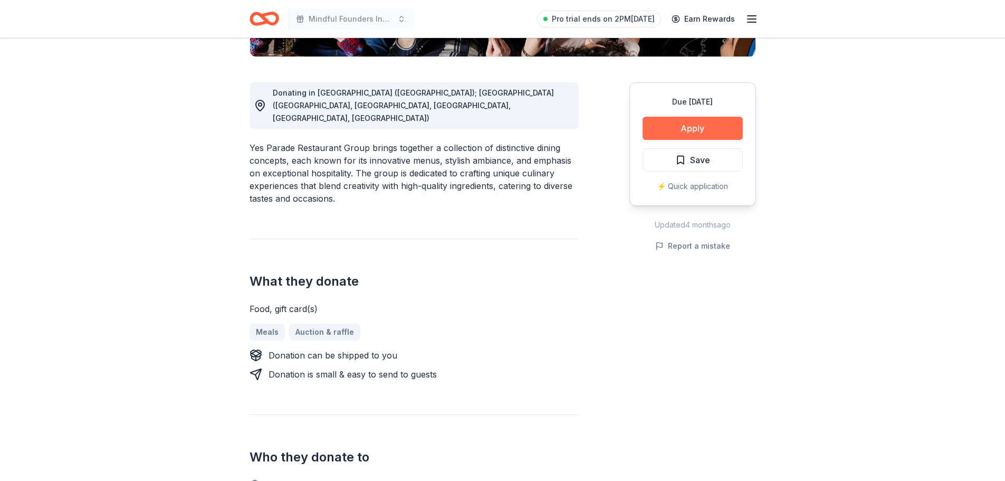
click at [705, 126] on button "Apply" at bounding box center [693, 128] width 100 height 23
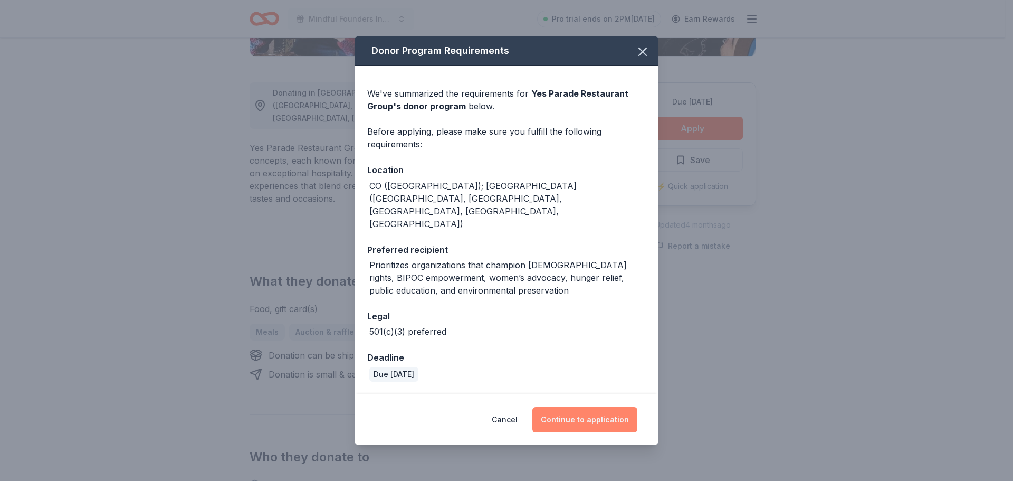
click at [591, 407] on button "Continue to application" at bounding box center [585, 419] width 105 height 25
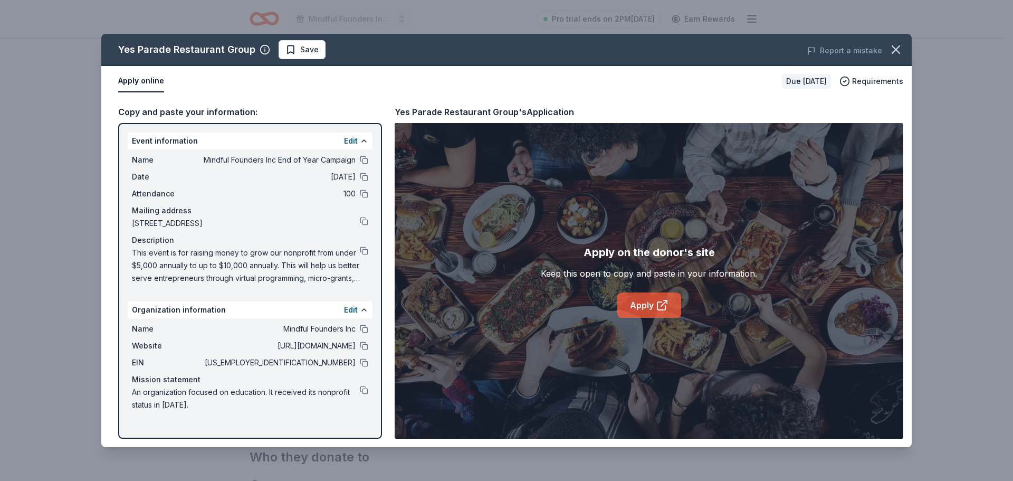
click at [650, 295] on link "Apply" at bounding box center [650, 304] width 64 height 25
